Goal: Task Accomplishment & Management: Manage account settings

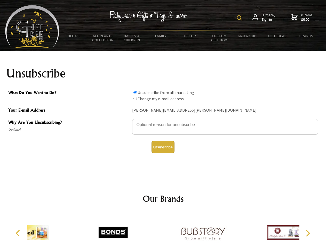
click at [240, 18] on img at bounding box center [239, 17] width 5 height 5
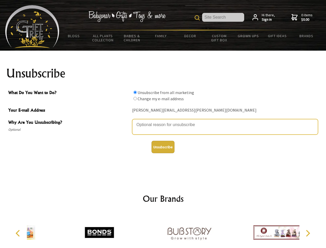
click at [163, 121] on textarea "Why Are You Unsubscribing?" at bounding box center [225, 126] width 186 height 15
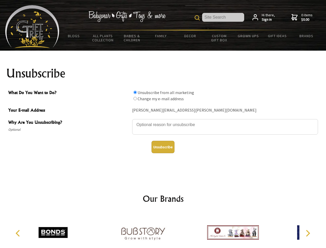
click at [135, 92] on input "What Do You Want to Do?" at bounding box center [135, 92] width 3 height 3
click at [135, 98] on input "What Do You Want to Do?" at bounding box center [135, 98] width 3 height 3
radio input "true"
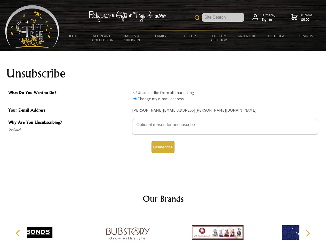
click at [163, 147] on button "Unsubscribe" at bounding box center [163, 147] width 23 height 12
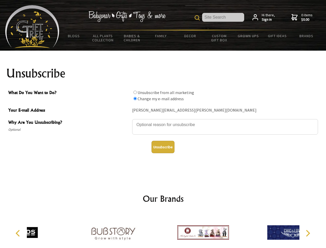
click at [163, 230] on div at bounding box center [203, 233] width 90 height 40
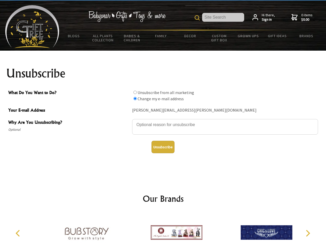
click at [19, 233] on icon "Previous" at bounding box center [18, 233] width 7 height 7
click at [308, 233] on icon "Next" at bounding box center [307, 233] width 7 height 7
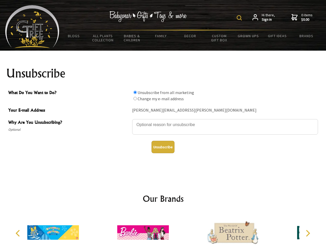
click at [240, 18] on img at bounding box center [239, 17] width 5 height 5
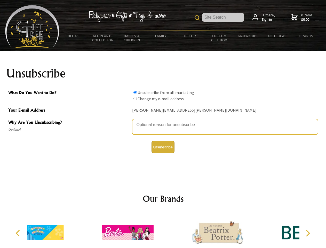
click at [163, 121] on textarea "Why Are You Unsubscribing?" at bounding box center [225, 126] width 186 height 15
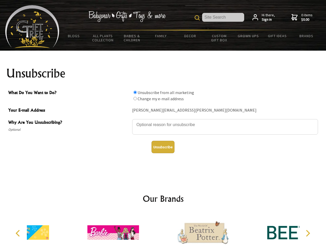
click at [135, 92] on input "What Do You Want to Do?" at bounding box center [135, 92] width 3 height 3
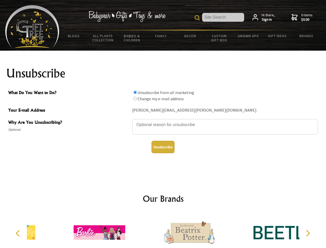
click at [135, 98] on input "What Do You Want to Do?" at bounding box center [135, 98] width 3 height 3
radio input "true"
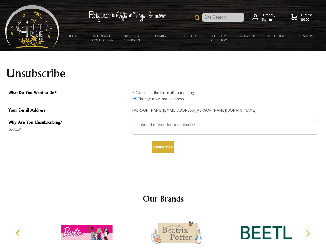
click at [163, 147] on button "Unsubscribe" at bounding box center [163, 147] width 23 height 12
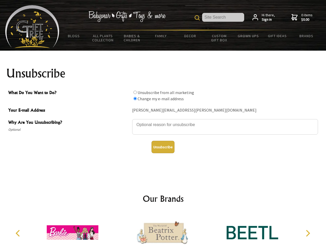
click at [19, 233] on icon "Previous" at bounding box center [18, 233] width 7 height 7
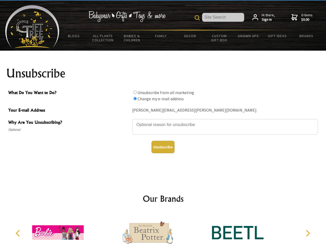
click at [308, 233] on icon "Next" at bounding box center [307, 233] width 7 height 7
